Goal: Entertainment & Leisure: Consume media (video, audio)

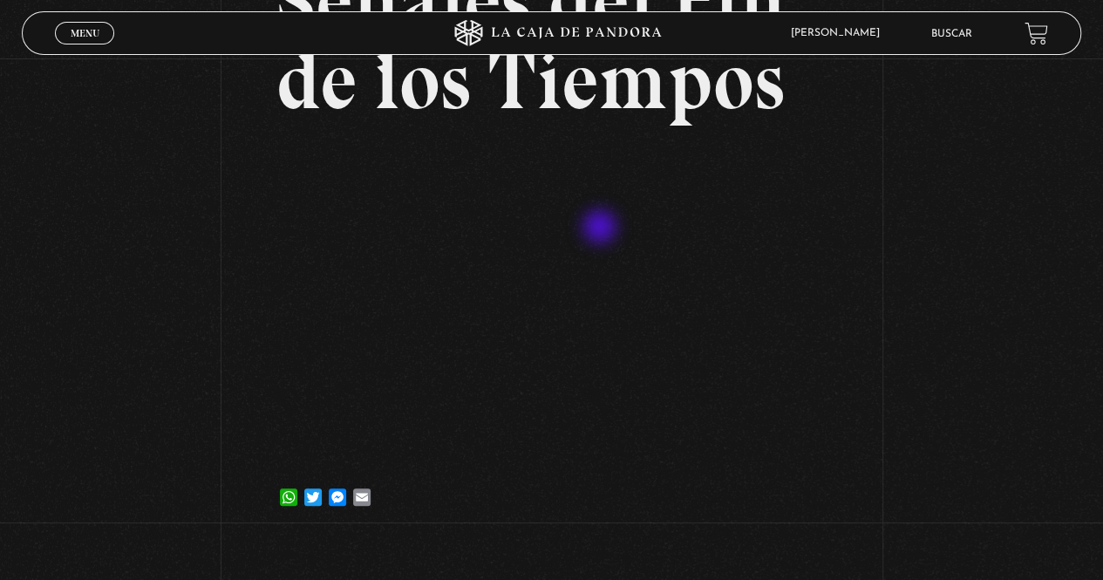
scroll to position [191, 0]
click at [99, 50] on div "Menu Cerrar" at bounding box center [220, 33] width 331 height 42
click at [89, 38] on span "Menu" at bounding box center [85, 33] width 29 height 10
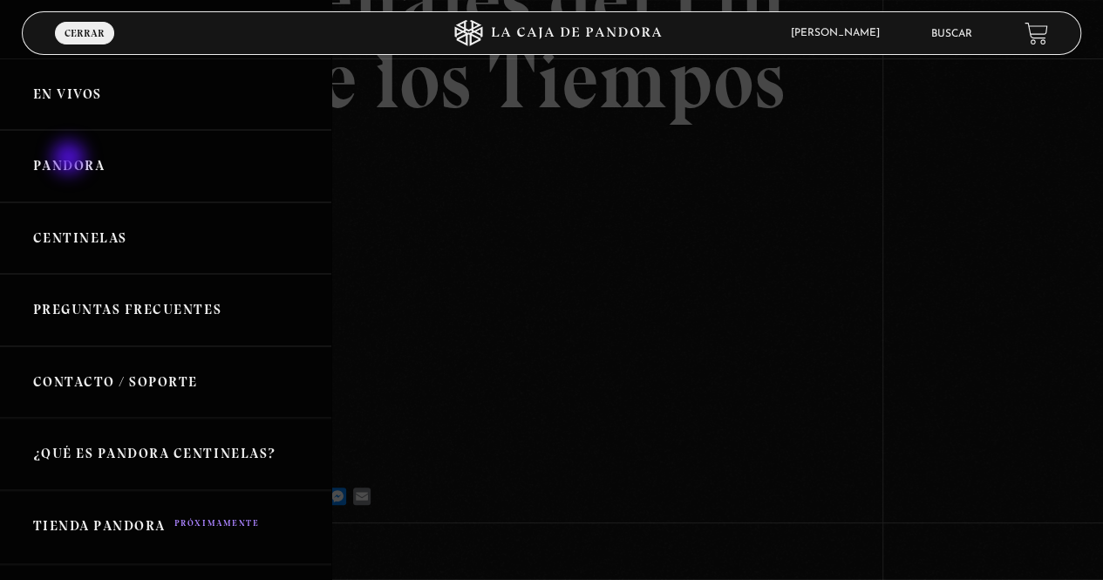
click at [71, 160] on link "Pandora" at bounding box center [165, 166] width 331 height 72
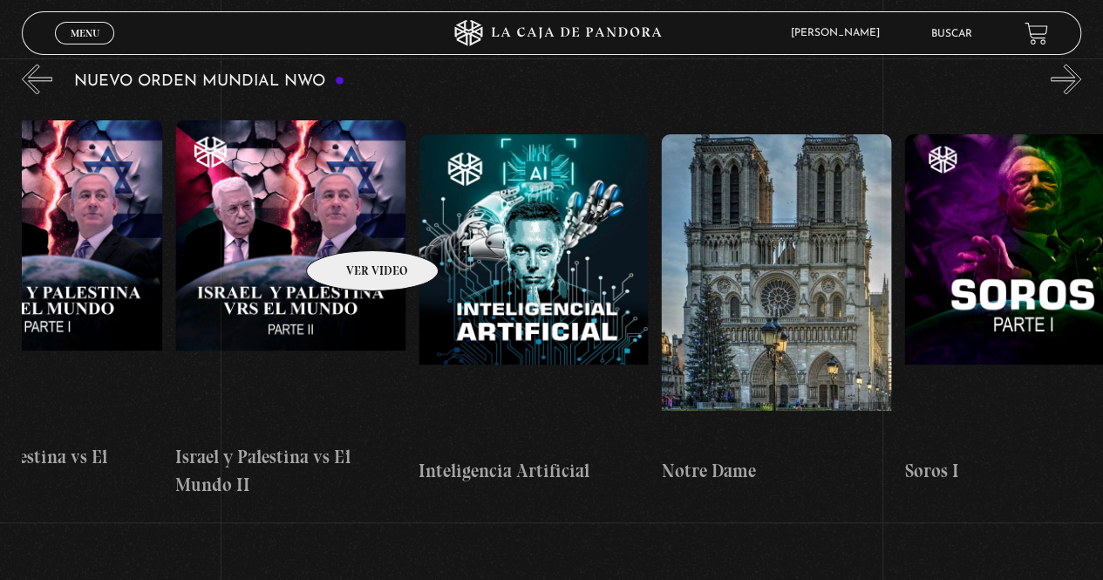
scroll to position [0, 17831]
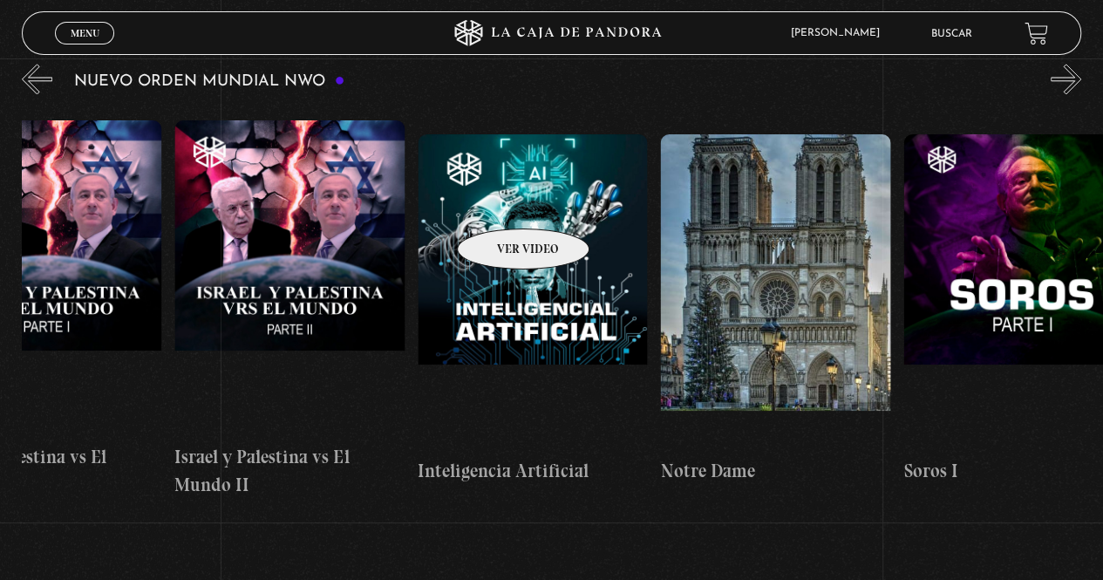
click at [501, 202] on figure at bounding box center [533, 291] width 230 height 314
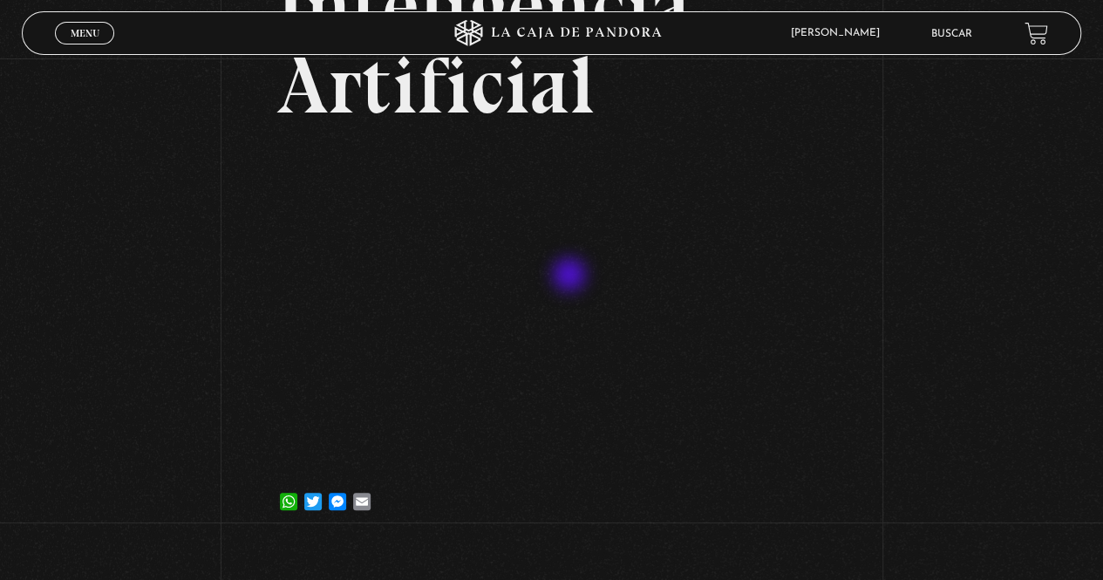
scroll to position [174, 0]
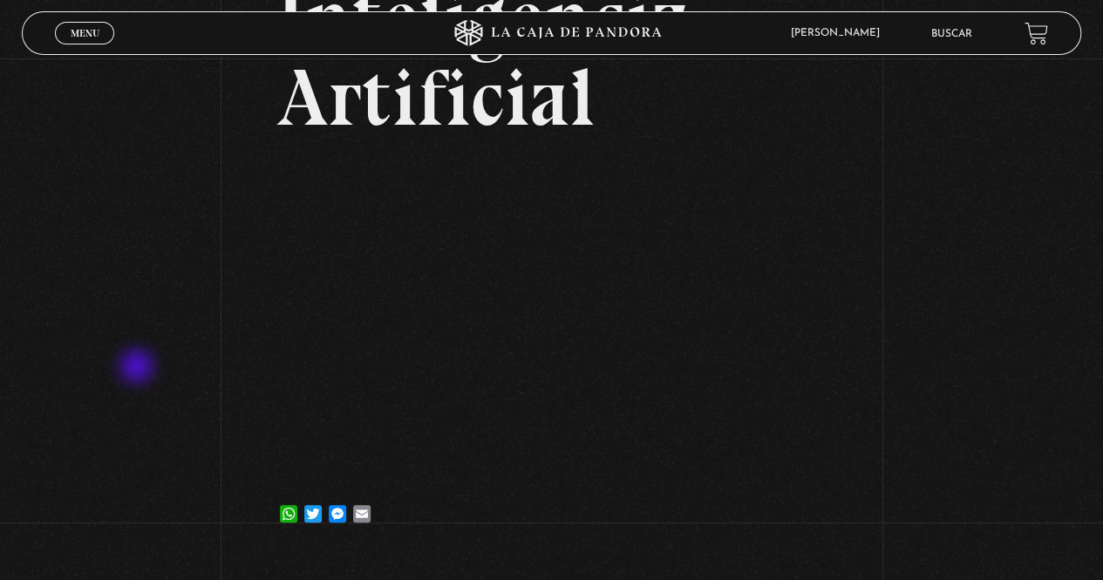
click at [139, 368] on div "Volver 3 [PERSON_NAME], 2021 Inteligencia Artificial WhatsApp Twitter Messenger…" at bounding box center [551, 220] width 1103 height 670
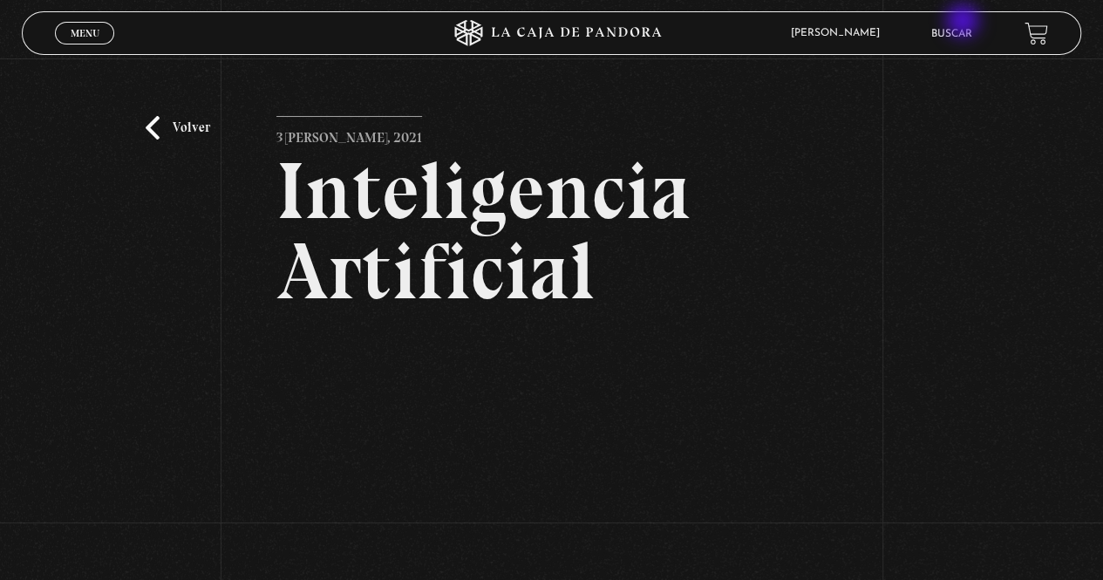
click at [964, 23] on li "Buscar" at bounding box center [951, 33] width 41 height 27
